Goal: Information Seeking & Learning: Find specific fact

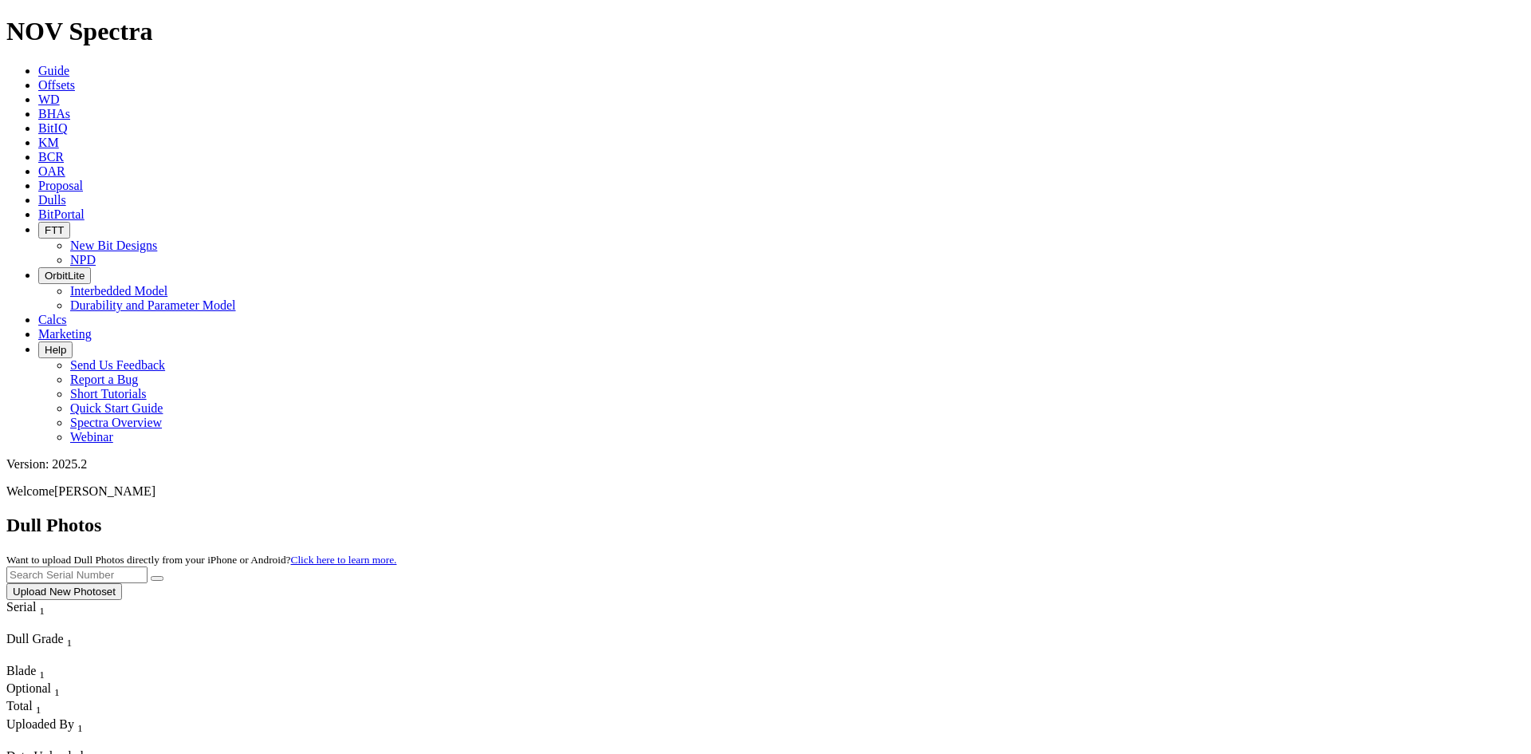
click at [75, 78] on link "Offsets" at bounding box center [56, 85] width 37 height 14
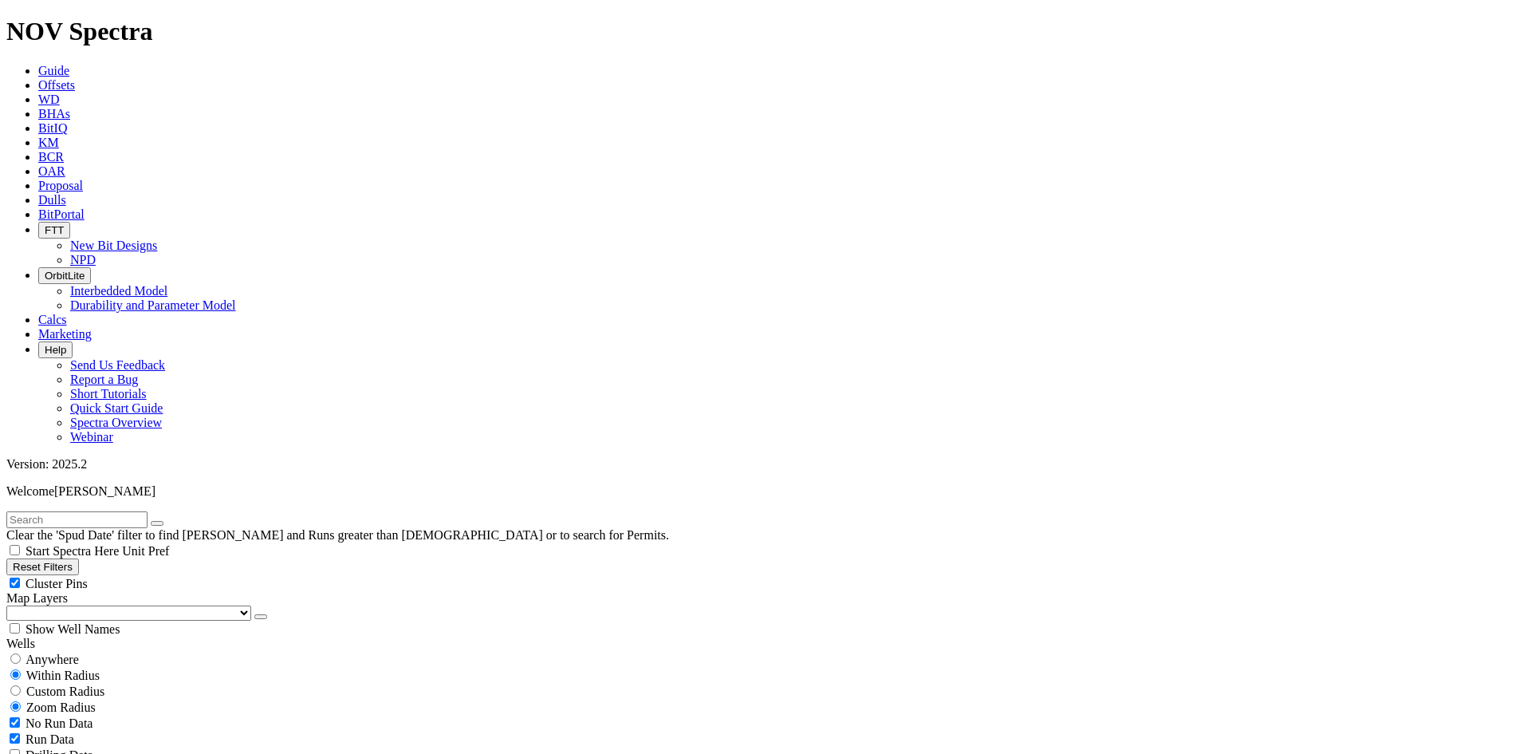
click at [121, 511] on input "text" at bounding box center [76, 519] width 141 height 17
type input "fervo"
click at [42, 652] on span "Anywhere" at bounding box center [52, 659] width 53 height 14
radio input "true"
radio input "false"
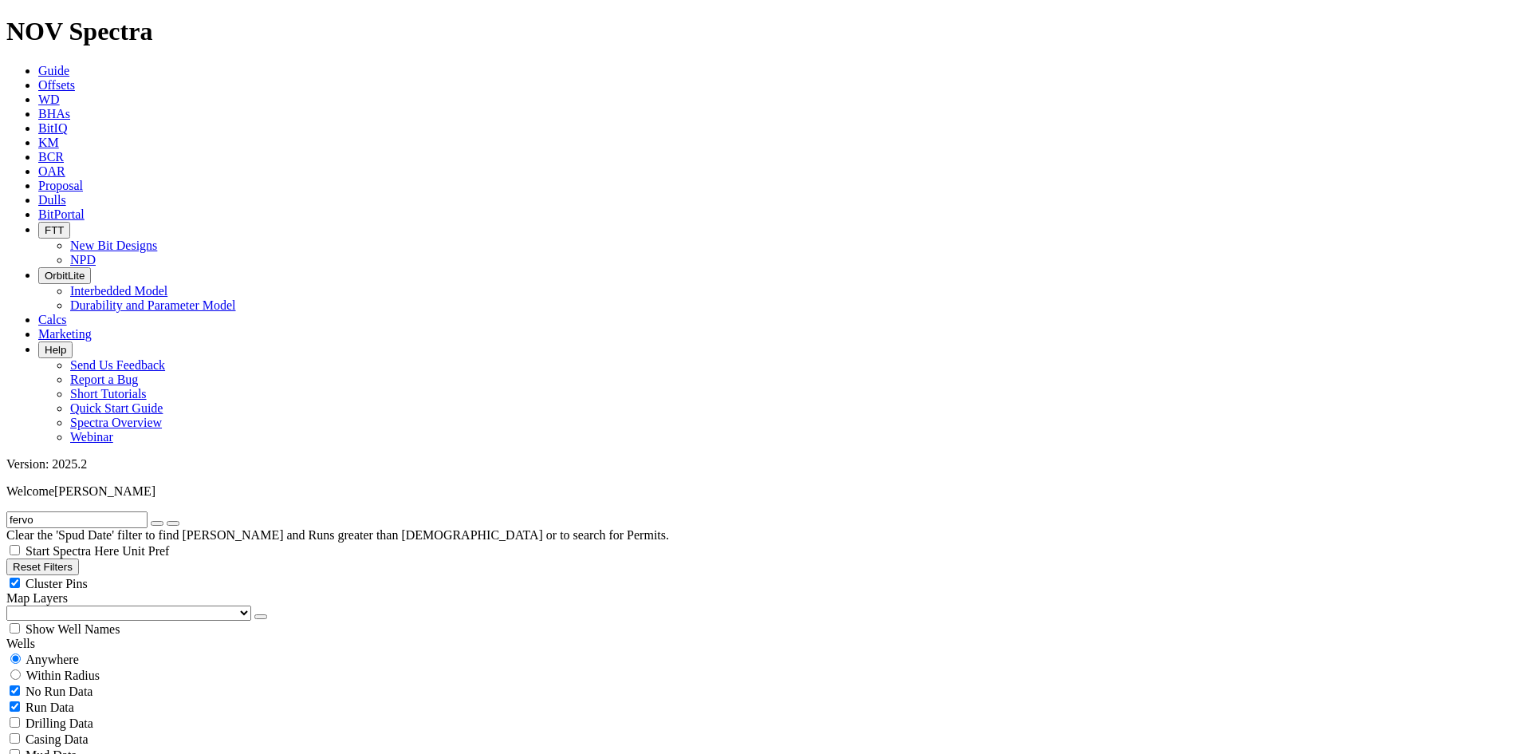
click at [163, 521] on button "button" at bounding box center [157, 523] width 13 height 5
radio input "false"
radio input "true"
click at [133, 511] on input "text" at bounding box center [76, 519] width 141 height 17
type input "h&p 492"
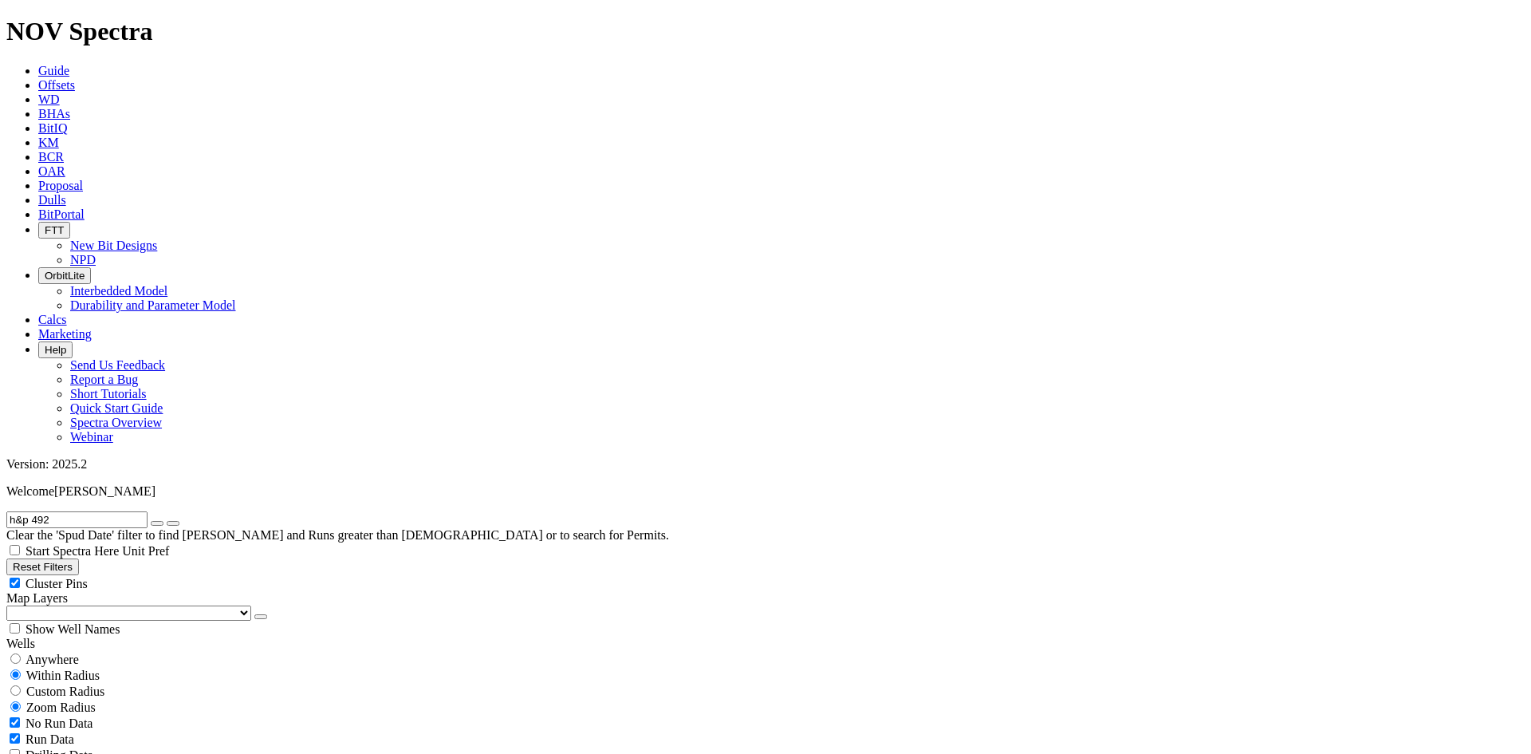
click at [89, 651] on div "Anywhere" at bounding box center [765, 659] width 1518 height 16
radio input "true"
radio input "false"
click at [98, 511] on input "h&p 492" at bounding box center [76, 519] width 141 height 17
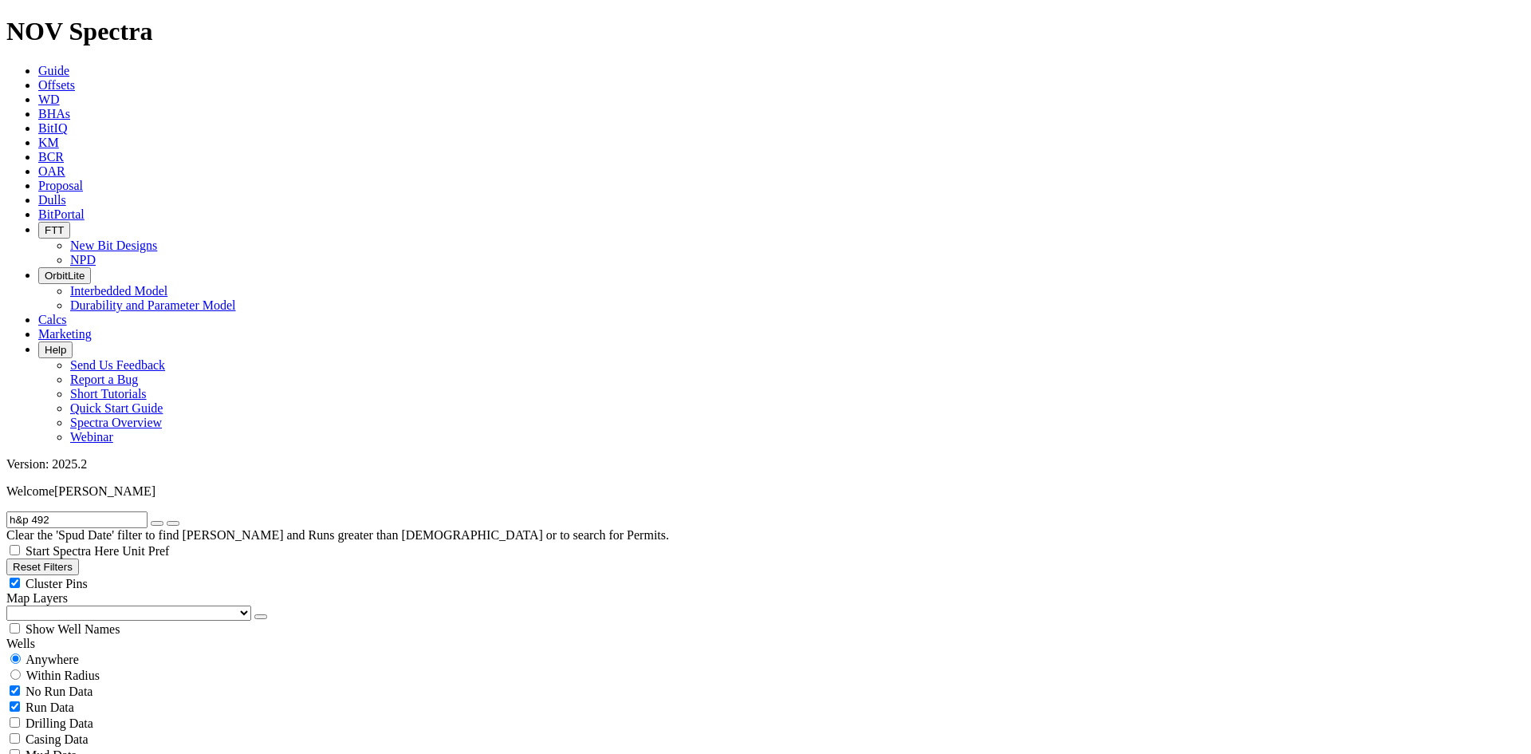
click at [98, 511] on input "h&p 492" at bounding box center [76, 519] width 141 height 17
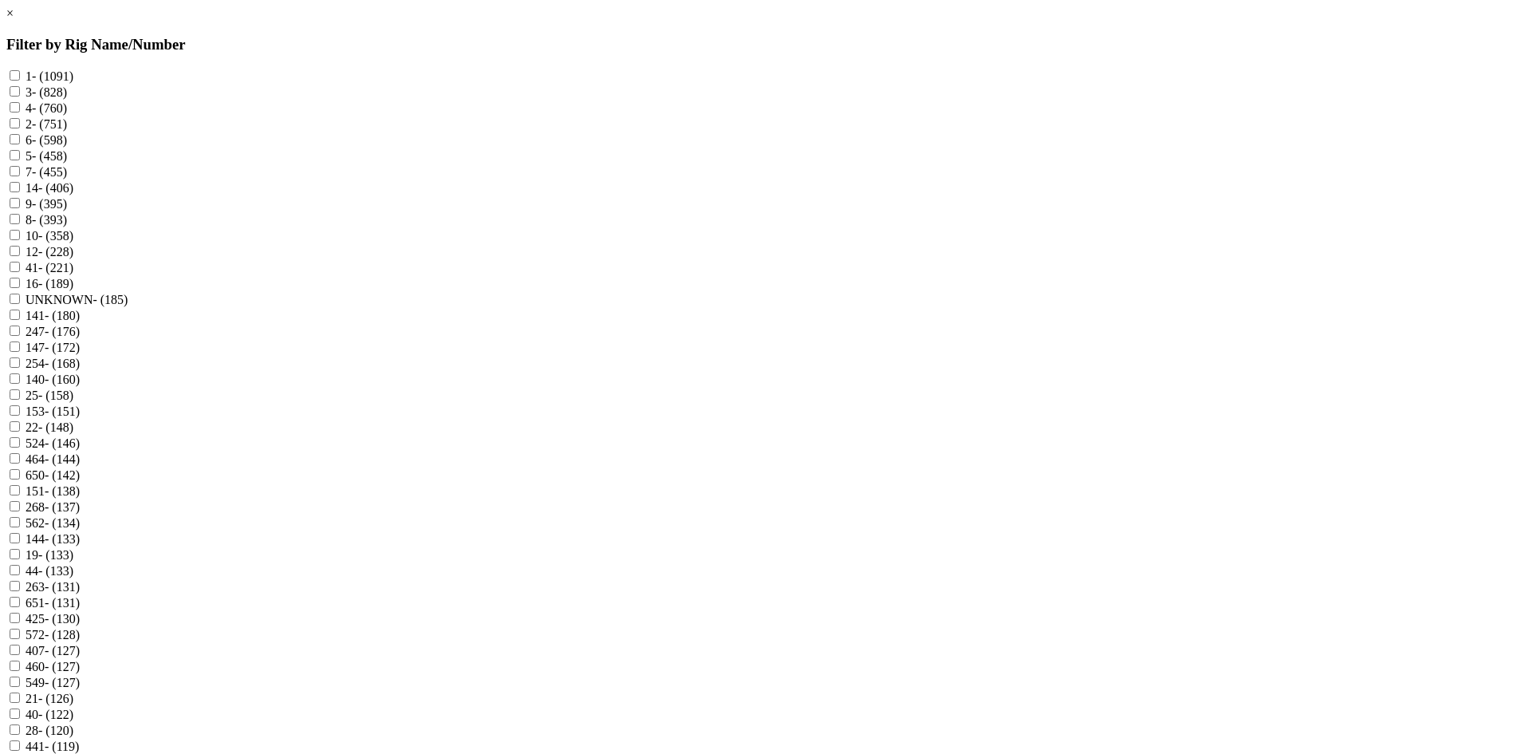
scroll to position [1546, 0]
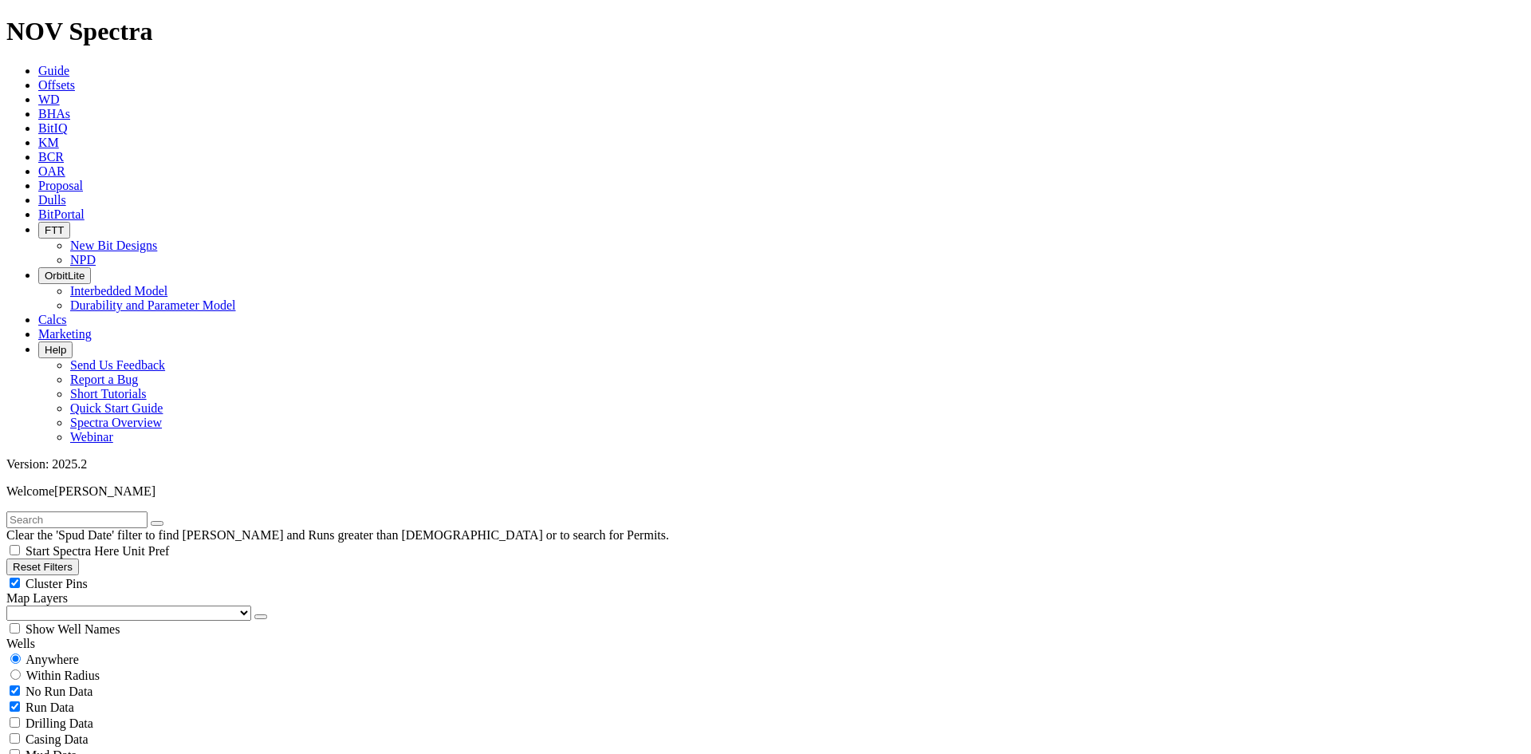
select select "? object:17580 ?"
select select
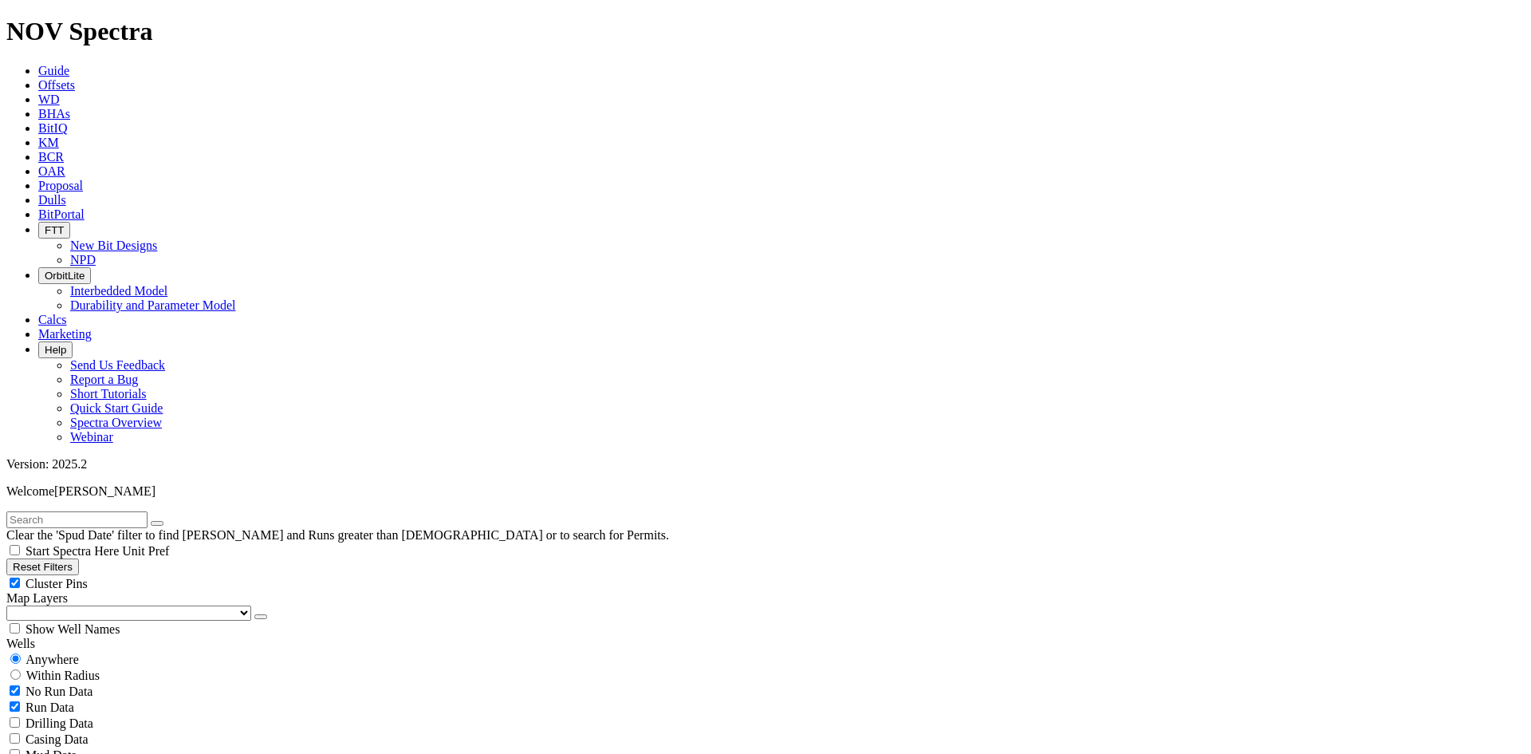
radio input "false"
radio input "true"
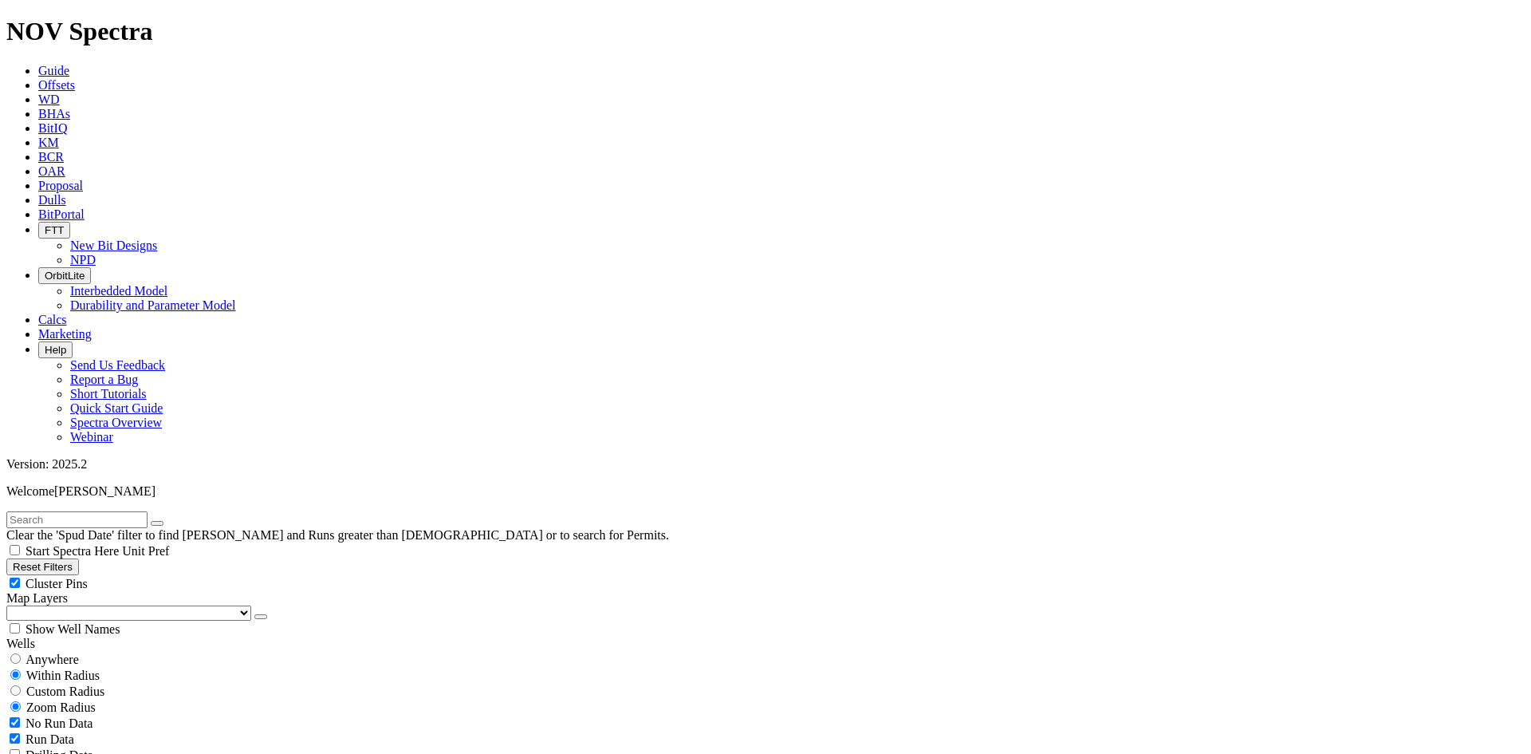
scroll to position [733, 0]
click at [124, 511] on input "text" at bounding box center [76, 519] width 141 height 17
paste input "A314788"
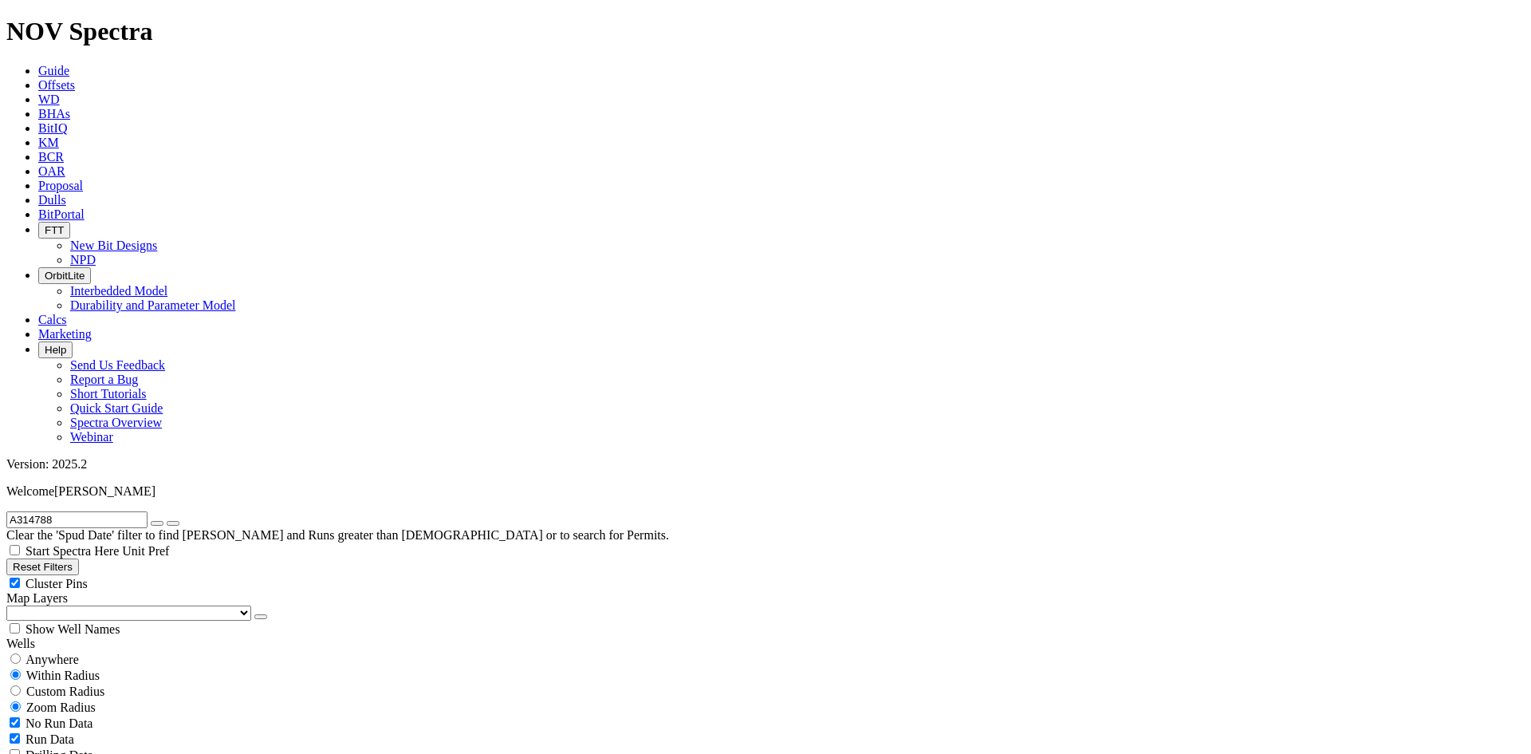
scroll to position [168291, 0]
type input "A314788"
click at [167, 521] on button "submit" at bounding box center [173, 523] width 13 height 5
click at [77, 652] on span "Anywhere" at bounding box center [52, 659] width 53 height 14
radio input "true"
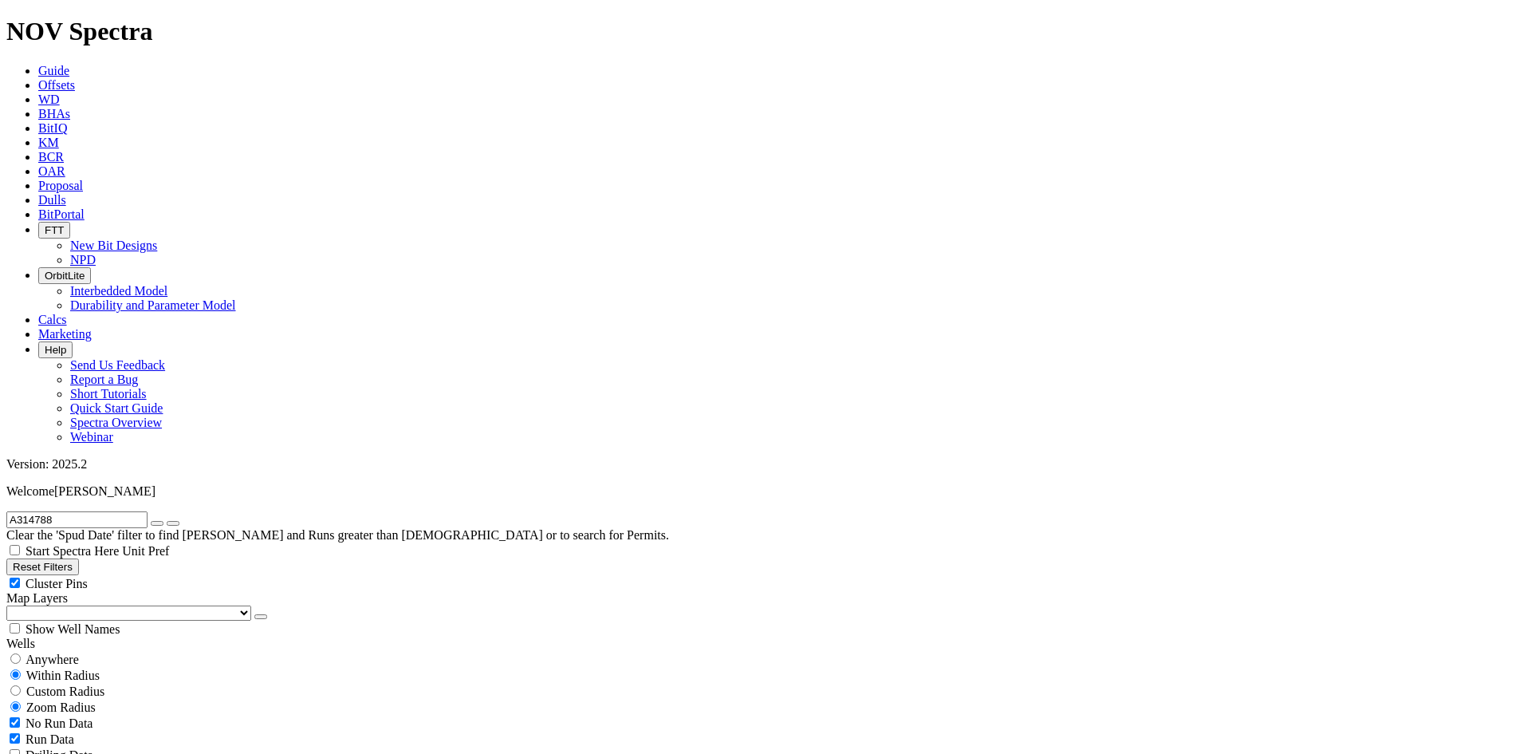
radio input "false"
click at [77, 511] on input "A314788" at bounding box center [76, 519] width 141 height 17
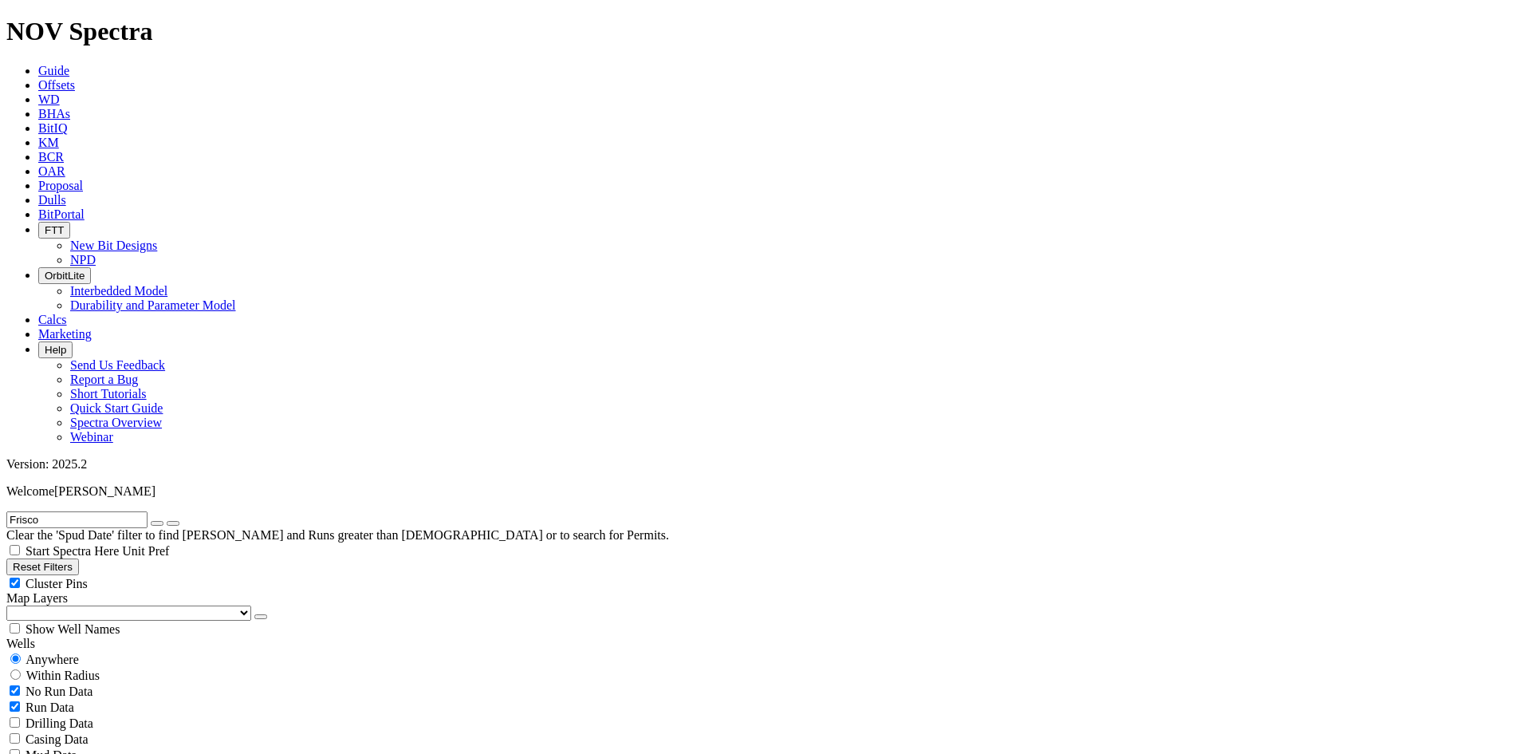
scroll to position [239, 0]
type input "Frisco"
